Goal: Task Accomplishment & Management: Manage account settings

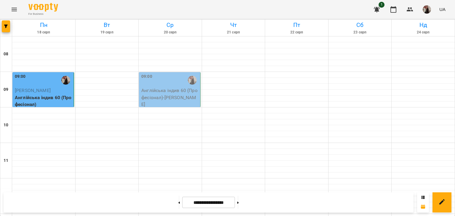
scroll to position [5, 0]
click at [147, 76] on div "09:00" at bounding box center [146, 80] width 11 height 14
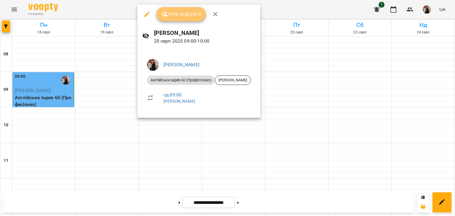
click at [180, 13] on span "Урок відбувся" at bounding box center [181, 14] width 40 height 7
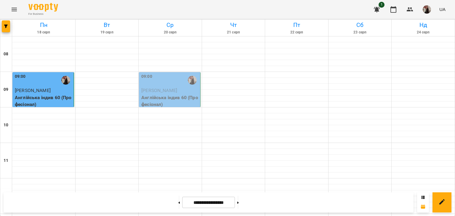
scroll to position [333, 0]
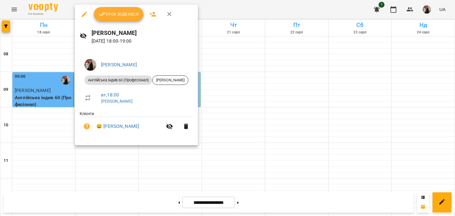
click at [122, 11] on span "Урок відбувся" at bounding box center [119, 14] width 40 height 7
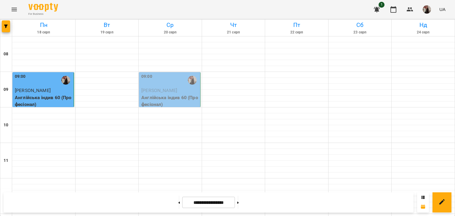
scroll to position [18, 0]
click at [182, 87] on p "[PERSON_NAME]" at bounding box center [170, 90] width 58 height 7
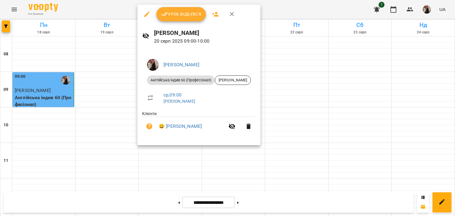
click at [170, 10] on button "Урок відбувся" at bounding box center [181, 14] width 50 height 14
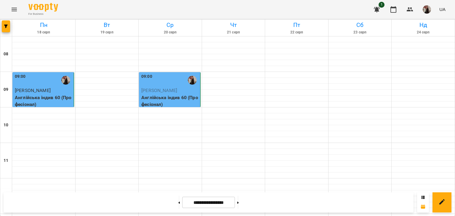
scroll to position [325, 0]
